Goal: Transaction & Acquisition: Obtain resource

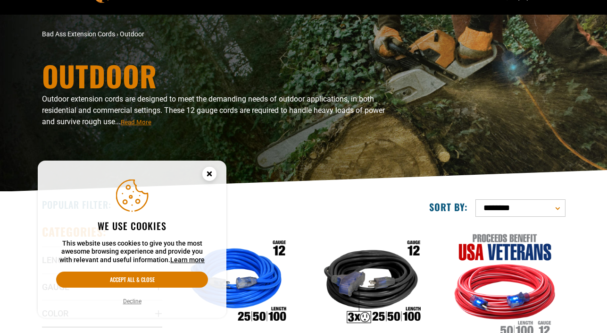
click at [128, 301] on button "Decline" at bounding box center [132, 300] width 24 height 9
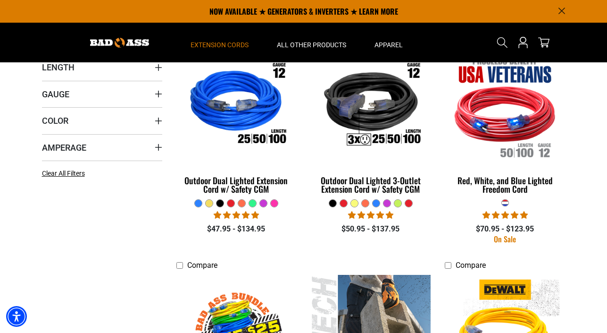
scroll to position [136, 0]
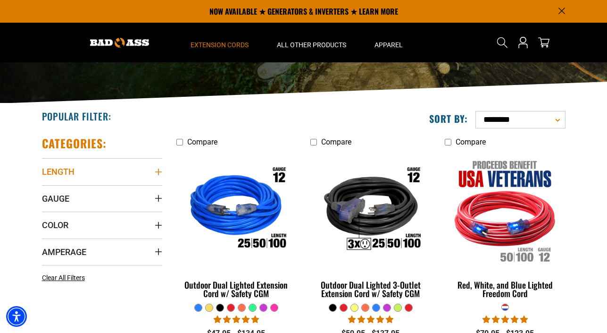
click at [73, 169] on span "Length" at bounding box center [58, 171] width 33 height 11
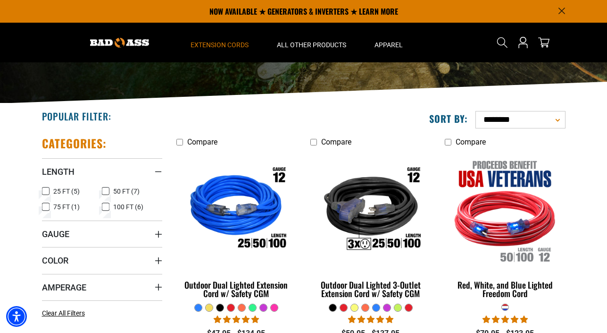
click at [107, 208] on icon at bounding box center [106, 206] width 8 height 12
